Goal: Share content: Share content

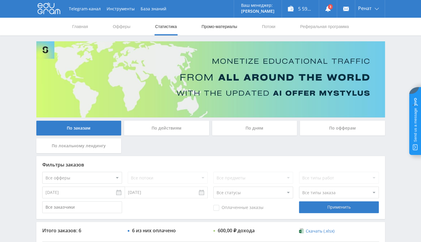
click at [211, 24] on link "Промо-материалы" at bounding box center [219, 27] width 37 height 18
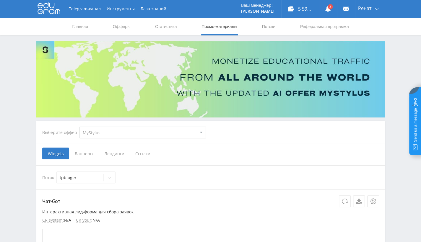
click at [140, 152] on span "Ссылки" at bounding box center [143, 154] width 26 height 12
click at [0, 0] on input "Ссылки" at bounding box center [0, 0] width 0 height 0
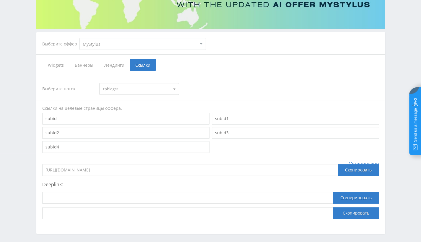
scroll to position [112, 0]
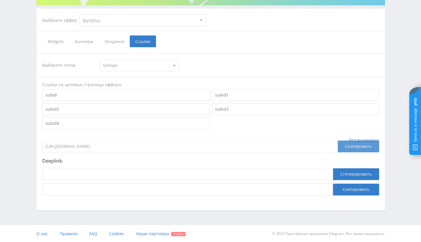
click at [352, 147] on div "Скопировать" at bounding box center [358, 147] width 41 height 12
click at [123, 174] on input at bounding box center [187, 175] width 291 height 12
paste input "[URL]"
type input "[URL]"
click at [343, 178] on button "Сгенерировать" at bounding box center [356, 175] width 46 height 12
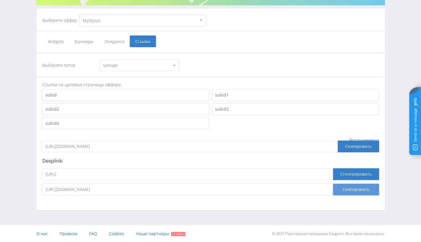
click at [347, 190] on button "Скопировать" at bounding box center [356, 190] width 46 height 12
click at [344, 191] on button "Скопировать" at bounding box center [356, 190] width 46 height 12
click at [342, 192] on button "Скопировать" at bounding box center [356, 190] width 46 height 12
